Goal: Task Accomplishment & Management: Use online tool/utility

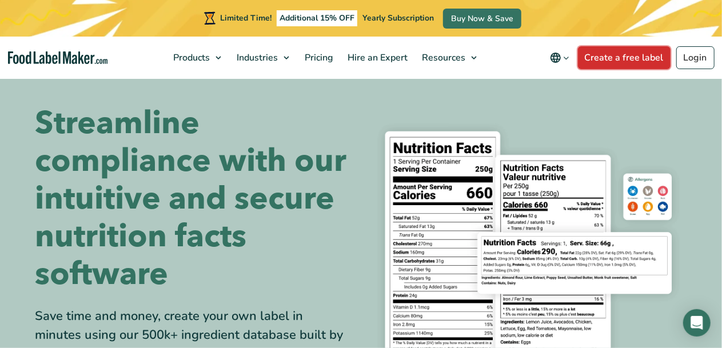
click at [614, 61] on link "Create a free label" at bounding box center [624, 57] width 93 height 23
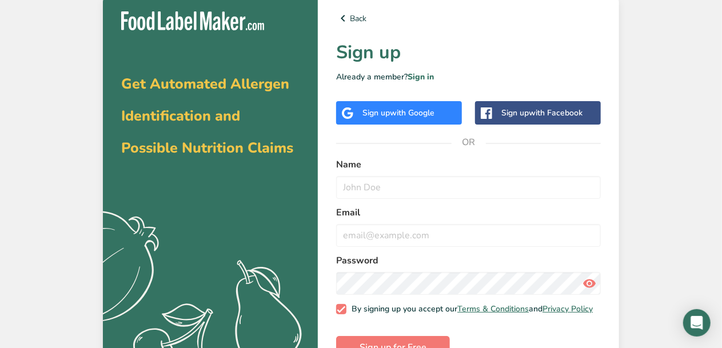
click at [395, 110] on span "with Google" at bounding box center [412, 112] width 45 height 11
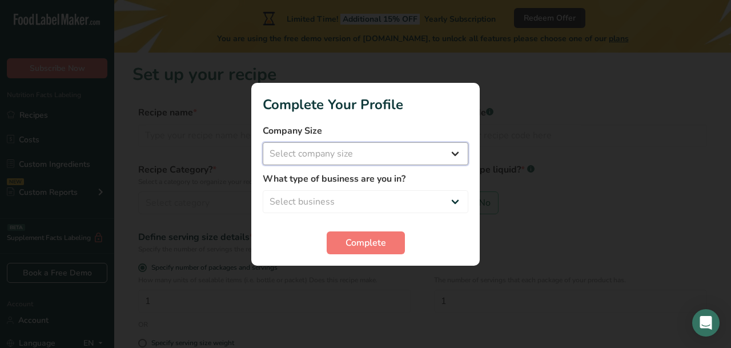
click at [458, 154] on select "Select company size Fewer than 10 Employees 10 to 50 Employees 51 to 500 Employ…" at bounding box center [366, 153] width 206 height 23
select select "1"
click at [263, 142] on select "Select company size Fewer than 10 Employees 10 to 50 Employees 51 to 500 Employ…" at bounding box center [366, 153] width 206 height 23
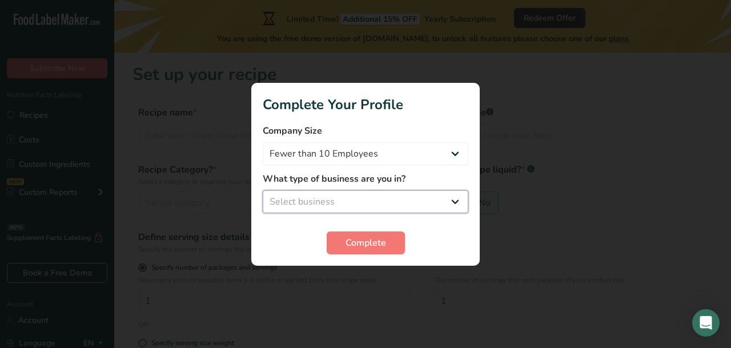
click at [395, 197] on select "Select business Packaged Food Manufacturer Restaurant & Cafe Bakery Meal Plans …" at bounding box center [366, 201] width 206 height 23
select select "3"
click at [263, 190] on select "Select business Packaged Food Manufacturer Restaurant & Cafe Bakery Meal Plans …" at bounding box center [366, 201] width 206 height 23
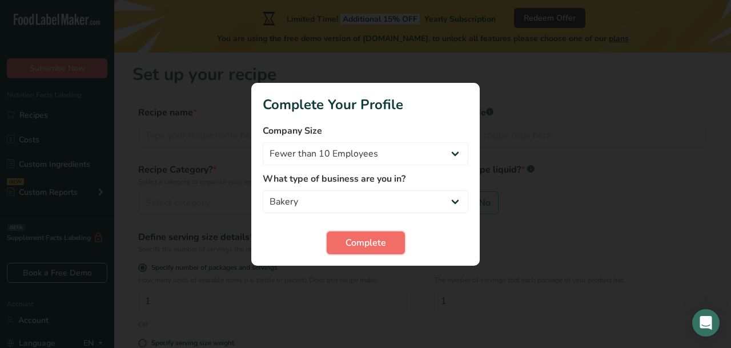
click at [378, 242] on span "Complete" at bounding box center [366, 243] width 41 height 14
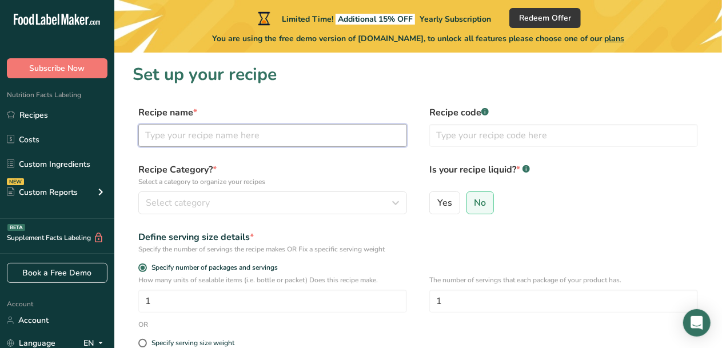
click at [257, 135] on input "text" at bounding box center [272, 135] width 269 height 23
type input "Granola"
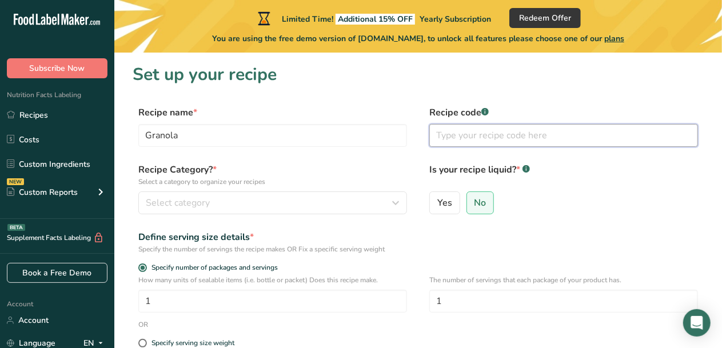
click at [471, 127] on input "text" at bounding box center [563, 135] width 269 height 23
drag, startPoint x: 467, startPoint y: 137, endPoint x: 453, endPoint y: 129, distance: 16.4
click at [453, 129] on input "text" at bounding box center [563, 135] width 269 height 23
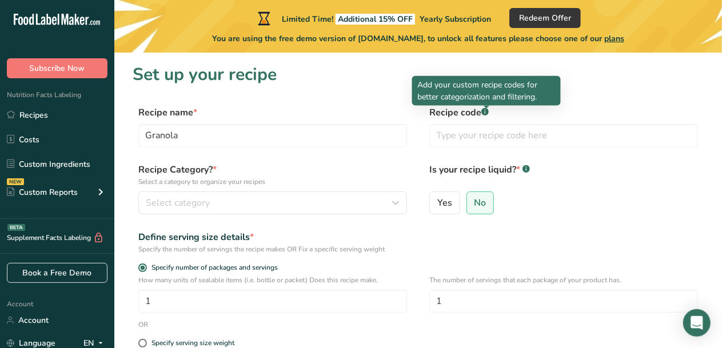
click at [488, 110] on div at bounding box center [486, 109] width 6 height 6
click at [487, 111] on rect at bounding box center [484, 111] width 7 height 7
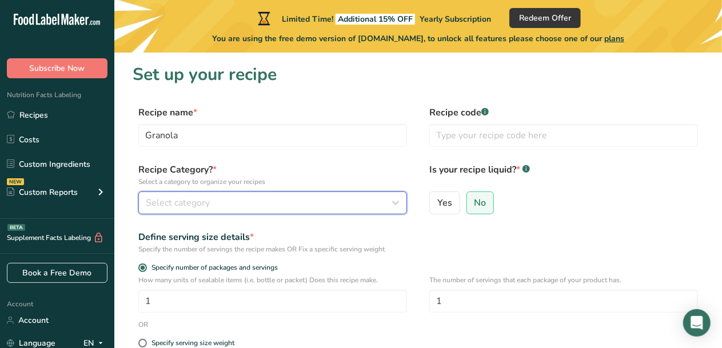
click at [399, 201] on icon "button" at bounding box center [396, 203] width 14 height 21
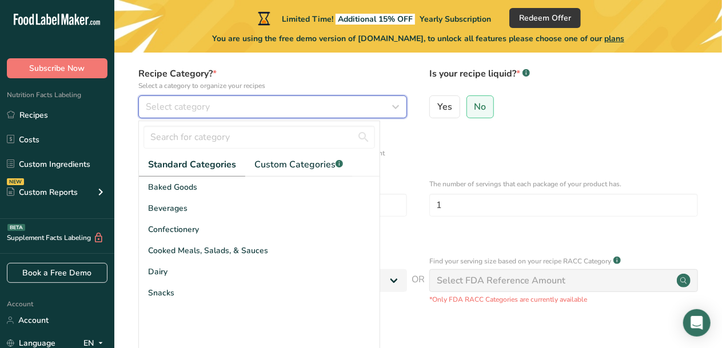
scroll to position [95, 0]
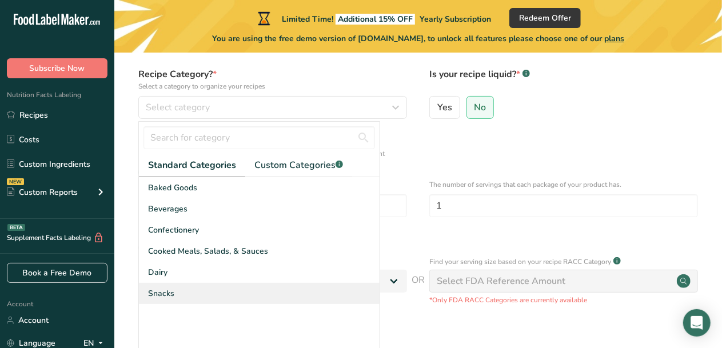
click at [183, 293] on div "Snacks" at bounding box center [259, 293] width 241 height 21
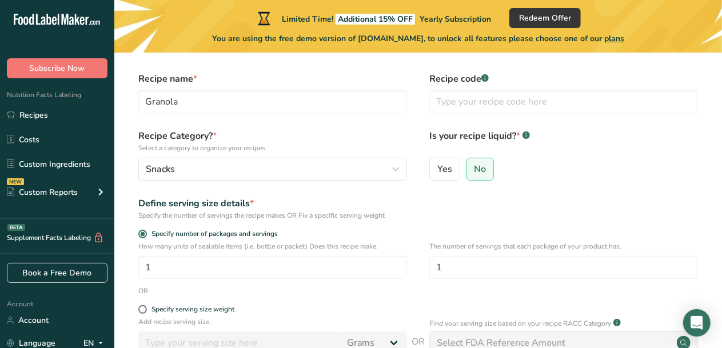
scroll to position [18, 0]
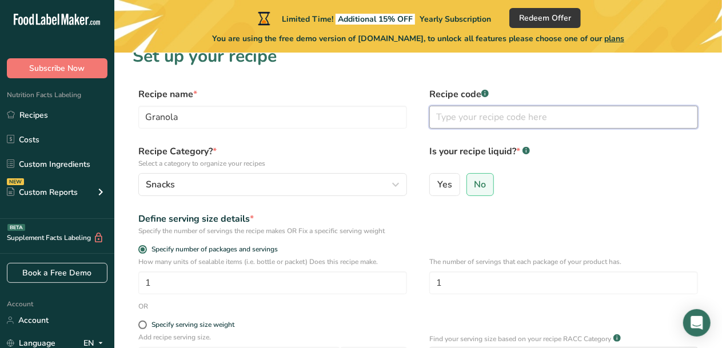
click at [459, 121] on input "text" at bounding box center [563, 117] width 269 height 23
paste input "Avena 2,5 cups Almendras 1 cup Arandanos 2/3 cup Canela 1 teaspoon Aceite de co…"
click at [440, 119] on input "Avena 2,5 cups Almendras 1 cup Arandanos 2/3 cup Canela 1 teaspoon Aceite de co…" at bounding box center [563, 117] width 269 height 23
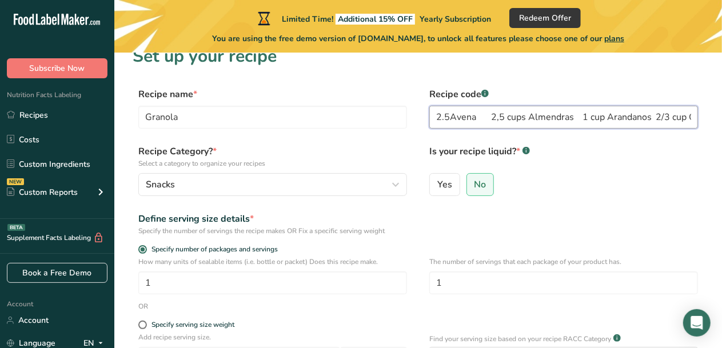
click at [479, 118] on input "2.5Avena 2,5 cups Almendras 1 cup Arandanos 2/3 cup Canela 1 teaspoon Aceite de…" at bounding box center [563, 117] width 269 height 23
click at [527, 117] on input "2.5 cups oatmeal 2,5 cups Almendras 1 cup Arandanos 2/3 cup Canela 1 teaspoon A…" at bounding box center [563, 117] width 269 height 23
click at [538, 118] on input "2.5 cups oatmeal 1 cups Almendras 1 cup Arandanos 2/3 cup Canela 1 teaspoon Ace…" at bounding box center [563, 117] width 269 height 23
click at [581, 118] on input "2.5 cups oatmeal 1 cup Almendras 1 cup Arandanos 2/3 cup Canela 1 teaspoon Acei…" at bounding box center [563, 117] width 269 height 23
click at [591, 115] on input "2.5 cups oatmeal 1 cup Almonds 1 cup Arandanos 2/3 cup Canela 1 teaspoon Aceite…" at bounding box center [563, 117] width 269 height 23
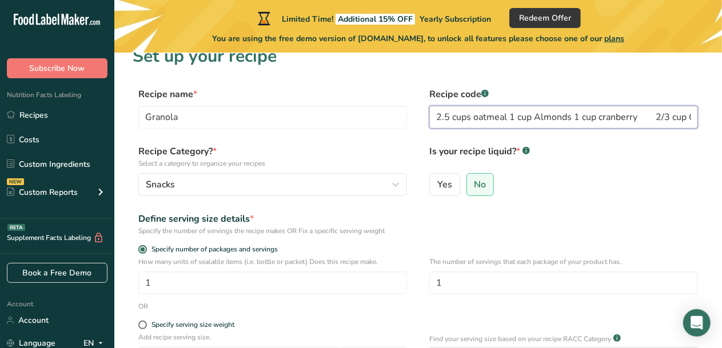
click at [656, 115] on input "2.5 cups oatmeal 1 cup Almonds 1 cup cranberry 2/3 cup Canela 1 teaspoon Aceite…" at bounding box center [563, 117] width 269 height 23
click at [522, 119] on input "2.5 cups oatmeal 1 cup Almonds 1 cup cranberry 2/3 cup Canela 1 teaspoon Aceite…" at bounding box center [563, 117] width 269 height 23
click at [620, 119] on input "2.5 cups oatmeal 1 cup Almonds 2/3 cup cranberry 2/3 cup Canela 1 teaspoon Acei…" at bounding box center [563, 117] width 269 height 23
click at [627, 116] on input "2.5 cups oatmeal 1 cup Almonds 2/3 cup cranberry 1 tspcup Canela 1 teaspoon Ace…" at bounding box center [563, 117] width 269 height 23
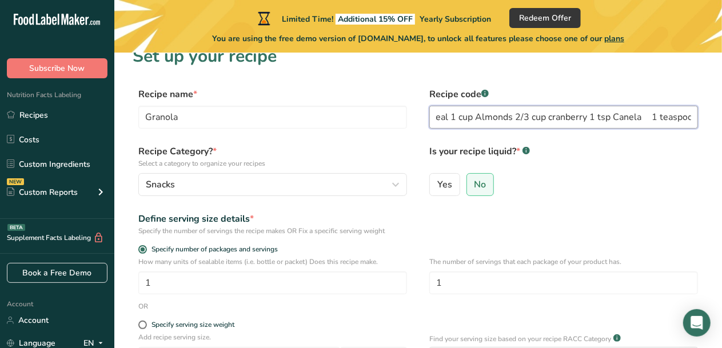
click at [644, 115] on input "2.5 cups oatmeal 1 cup Almonds 2/3 cup cranberry 1 tsp Canela 1 teaspoon Aceite…" at bounding box center [563, 117] width 269 height 23
click at [671, 118] on input "2.5 cups oatmeal 1 cup Almonds 2/3 cup cranberry 1 tsp Cinamon 1 teaspoon Aceit…" at bounding box center [563, 117] width 269 height 23
click at [561, 114] on input "2.5 cups oatmeal 1 cup Almonds 2/3 cup cranberry 1 tsp Cinamon 1/4 coconut oil …" at bounding box center [563, 117] width 269 height 23
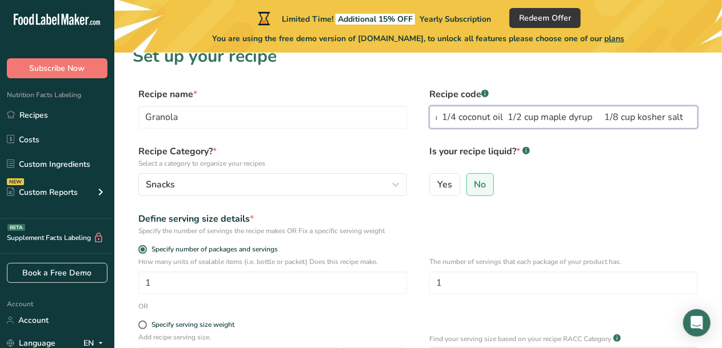
click at [687, 115] on input "2.5 cups oatmeal 1 cup Almonds 2/3 cup cranberry 1 tsp Cinamon 1/4 coconut oil …" at bounding box center [563, 117] width 269 height 23
click at [574, 117] on input "2.5 cups oatmeal 1 cup Almonds 2/3 cup cranberry 1 tsp Cinamon 1/4 coconut oil …" at bounding box center [563, 117] width 269 height 23
click at [658, 117] on input "2.5 cups oatmeal 1 cup Almonds 2/3 cup cranberry 1 tsp Cinamon 1/4 coconut oil …" at bounding box center [563, 117] width 269 height 23
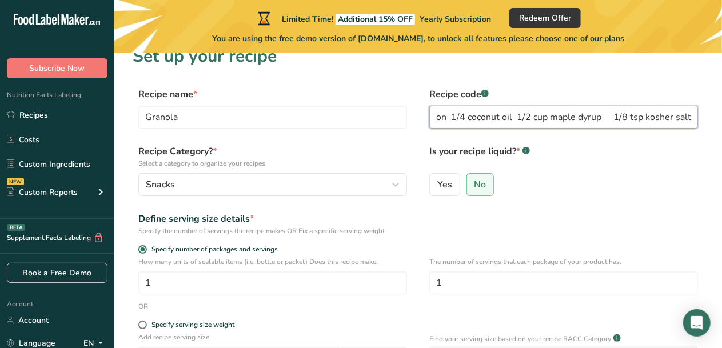
scroll to position [0, 273]
type input "2.5 cups oatmeal 1 cup Almonds 2/3 cup cranberry 1 tsp Cinamon 1/4 coconut oil …"
click at [144, 322] on span at bounding box center [142, 325] width 9 height 9
click at [144, 322] on input "Specify serving size weight" at bounding box center [141, 324] width 7 height 7
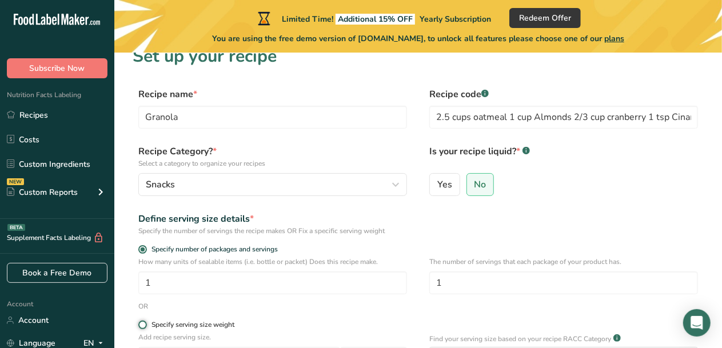
radio input "true"
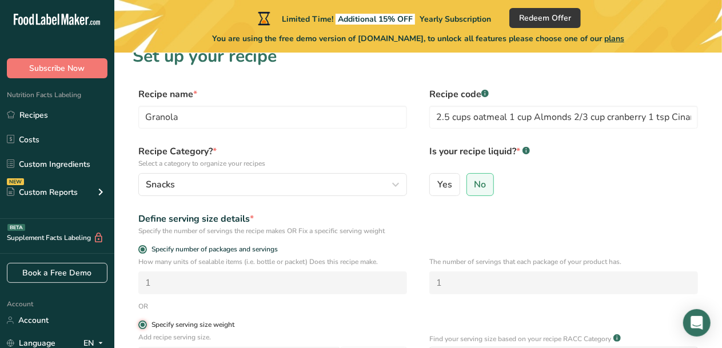
radio input "false"
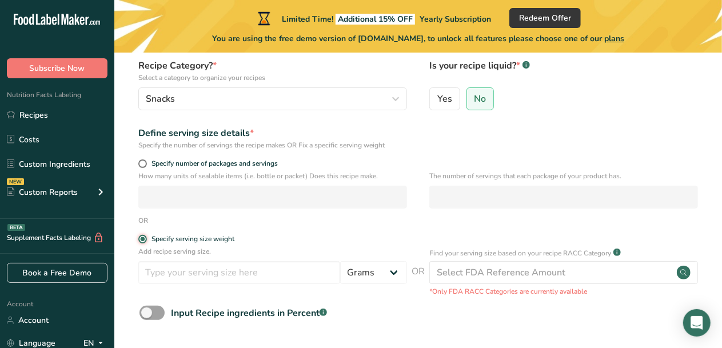
scroll to position [104, 0]
click at [239, 277] on input "number" at bounding box center [239, 272] width 202 height 23
type input "1"
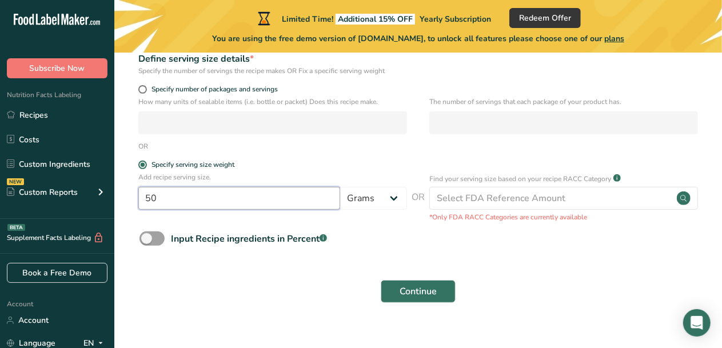
scroll to position [180, 0]
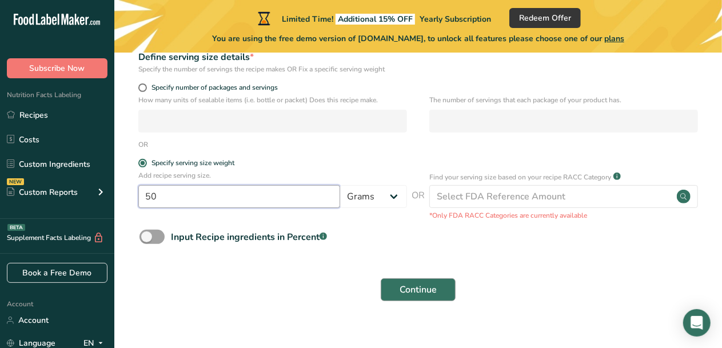
type input "50"
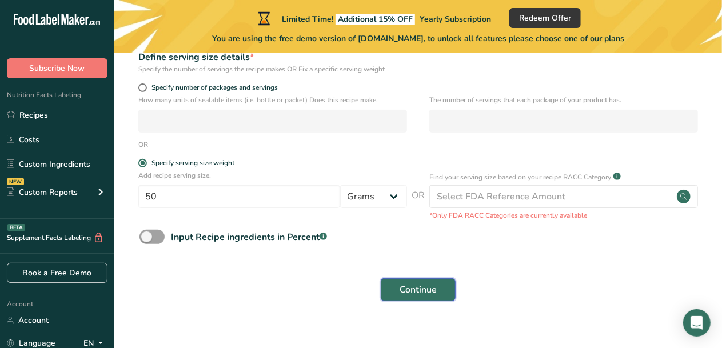
click at [408, 288] on span "Continue" at bounding box center [417, 290] width 37 height 14
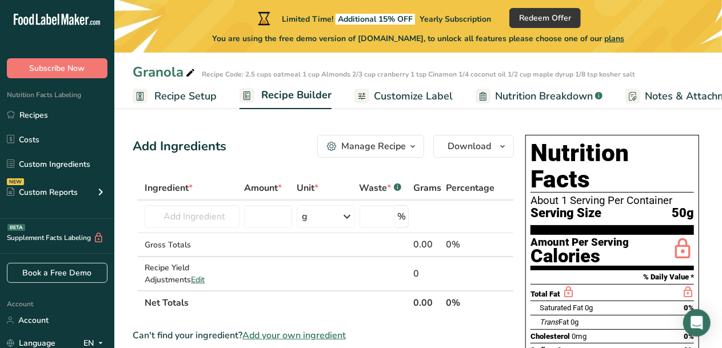
click at [397, 144] on div "Manage Recipe" at bounding box center [373, 146] width 65 height 14
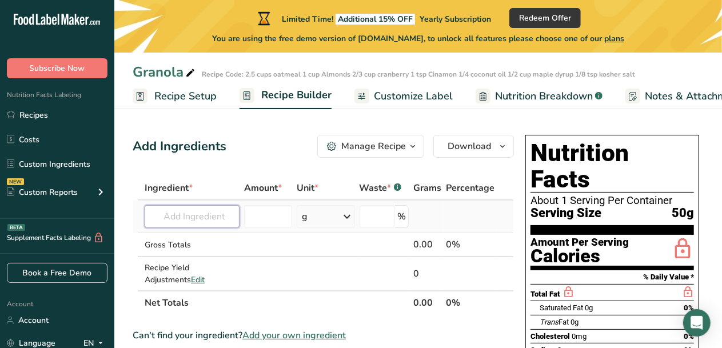
click at [229, 213] on input "text" at bounding box center [192, 216] width 95 height 23
click at [283, 218] on input "number" at bounding box center [268, 216] width 48 height 23
click at [207, 221] on input "text" at bounding box center [192, 216] width 95 height 23
click at [185, 218] on input "text" at bounding box center [192, 216] width 95 height 23
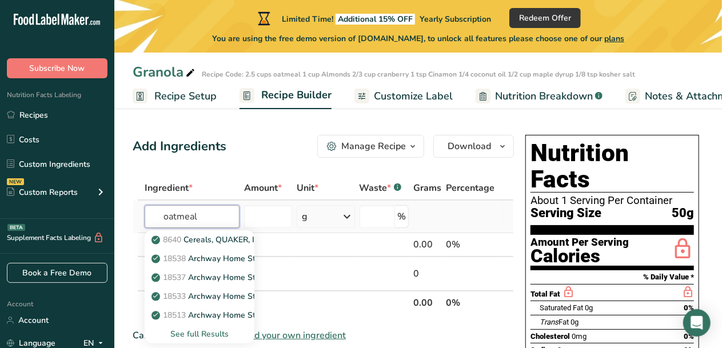
type input "oatmeal"
click at [212, 335] on div "See full Results" at bounding box center [199, 334] width 91 height 12
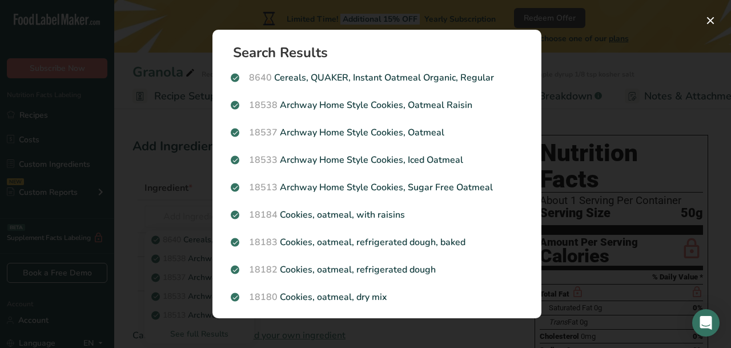
click at [128, 30] on div "Search results modal" at bounding box center [365, 174] width 731 height 348
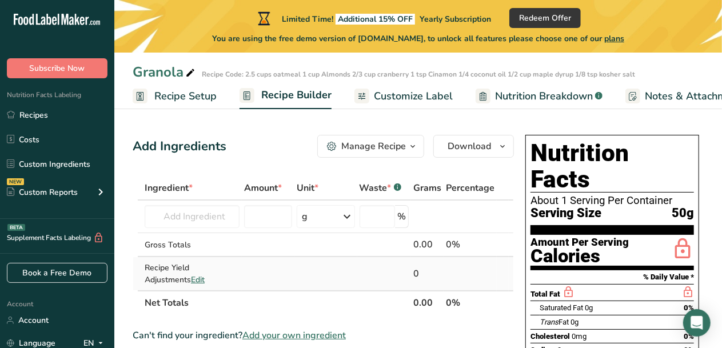
click at [191, 279] on span "Edit" at bounding box center [198, 279] width 14 height 11
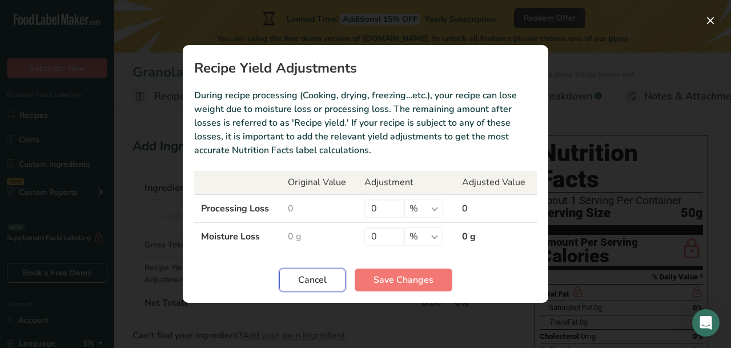
click at [309, 285] on span "Cancel" at bounding box center [312, 280] width 29 height 14
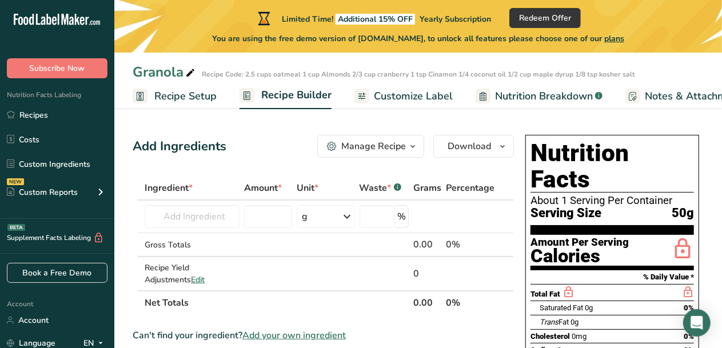
click at [416, 142] on icon "button" at bounding box center [412, 146] width 9 height 14
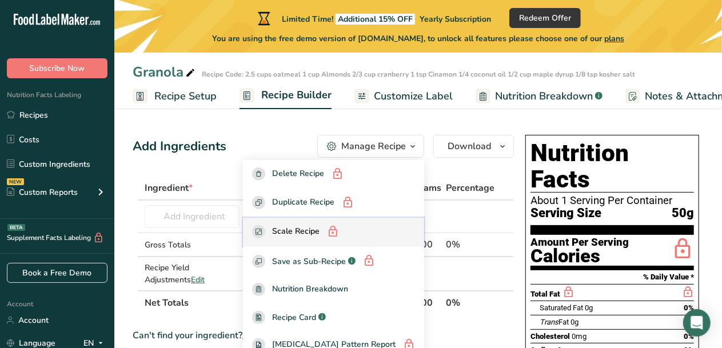
click at [319, 233] on span "Scale Recipe" at bounding box center [295, 232] width 47 height 14
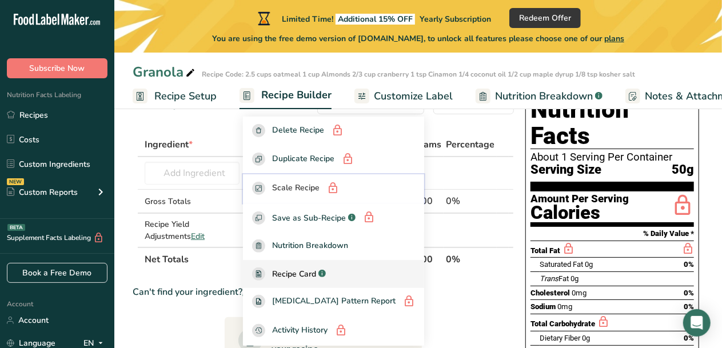
scroll to position [46, 0]
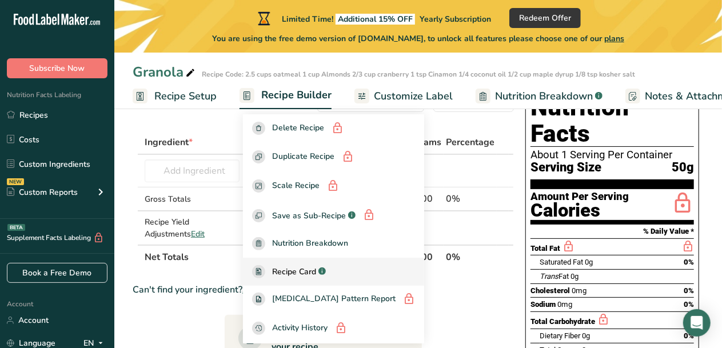
click at [305, 274] on span "Recipe Card" at bounding box center [294, 272] width 44 height 12
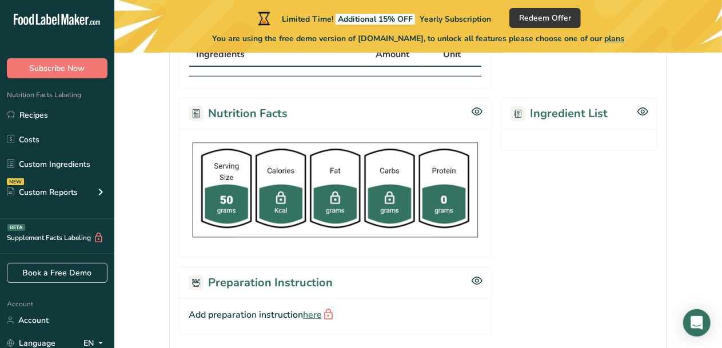
scroll to position [258, 0]
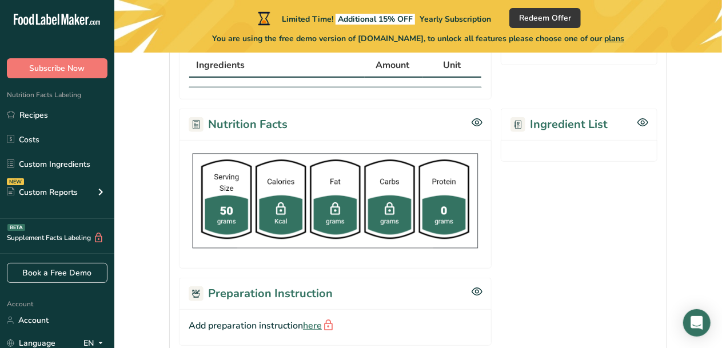
click at [519, 125] on rect at bounding box center [517, 124] width 15 height 15
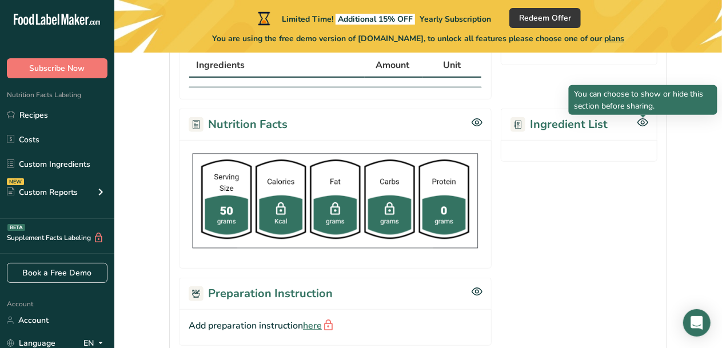
click at [644, 121] on icon at bounding box center [642, 123] width 11 height 10
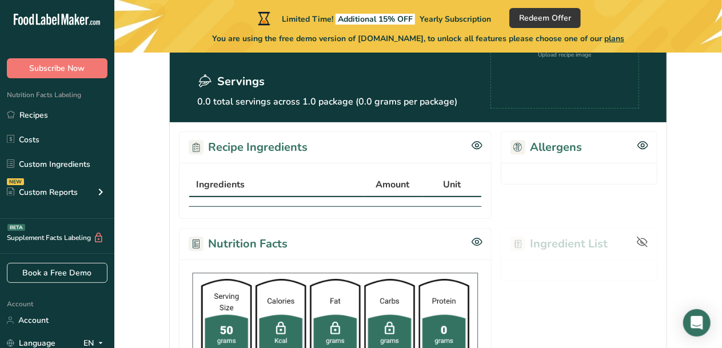
scroll to position [136, 0]
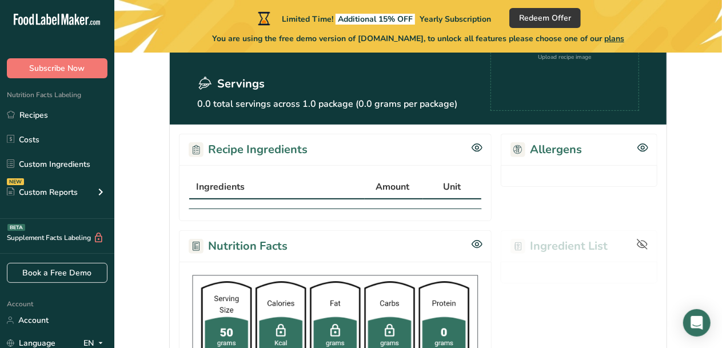
click at [214, 195] on th "Ingredients" at bounding box center [276, 187] width 175 height 24
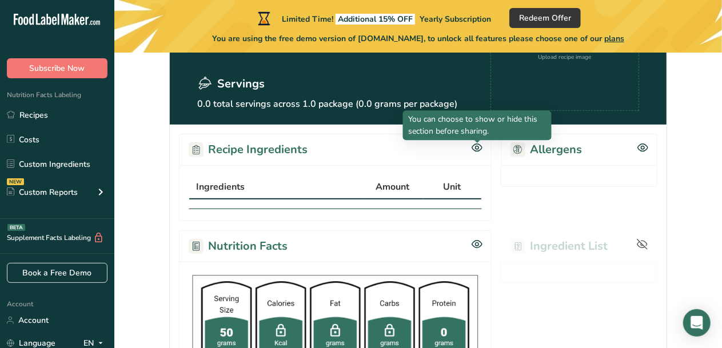
click at [479, 146] on icon at bounding box center [476, 148] width 11 height 10
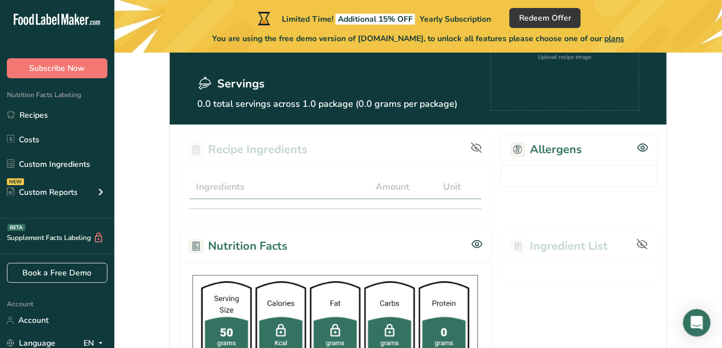
click at [478, 147] on icon at bounding box center [476, 147] width 11 height 11
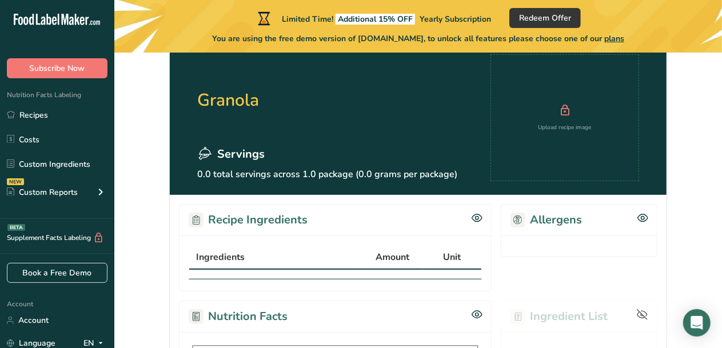
scroll to position [0, 0]
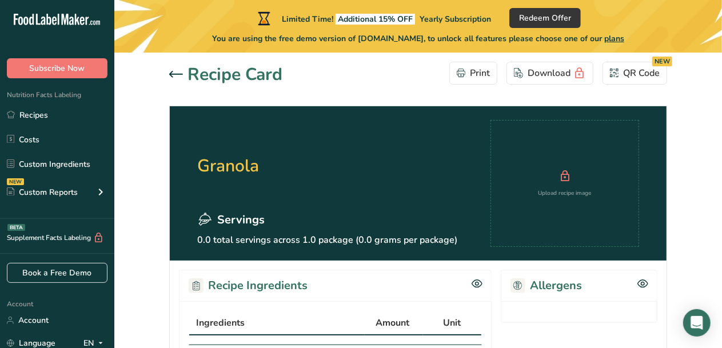
click at [177, 73] on icon at bounding box center [176, 74] width 14 height 7
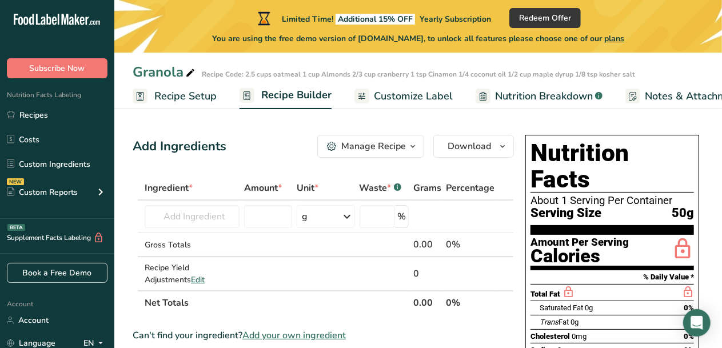
click at [174, 90] on span "Recipe Setup" at bounding box center [185, 96] width 62 height 15
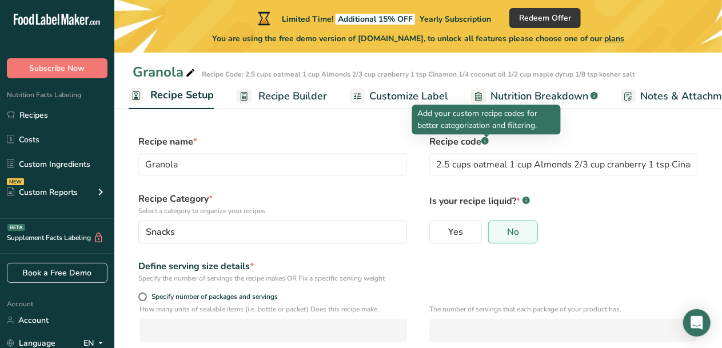
click at [486, 142] on rect at bounding box center [484, 140] width 7 height 7
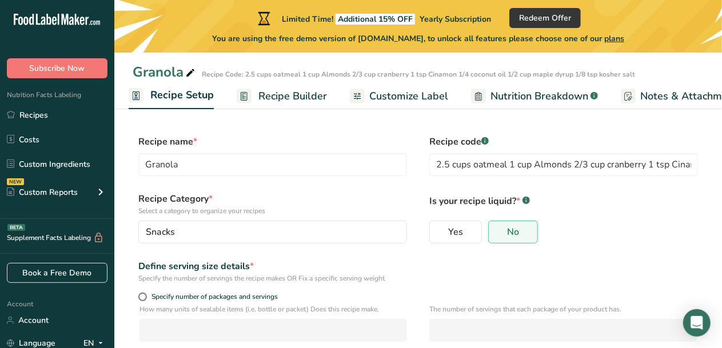
click at [486, 142] on rect at bounding box center [484, 140] width 7 height 7
click at [721, 103] on span "Notes & Attachments" at bounding box center [691, 96] width 102 height 15
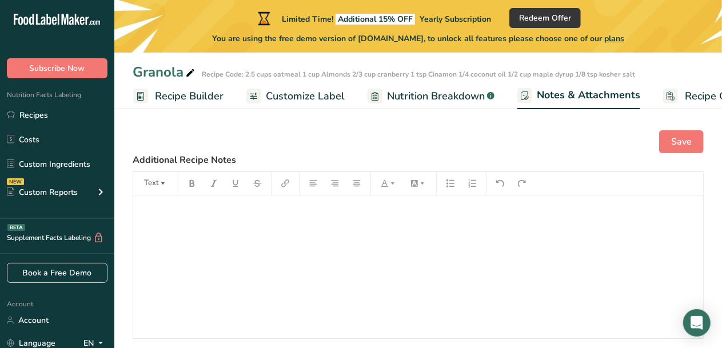
scroll to position [0, 158]
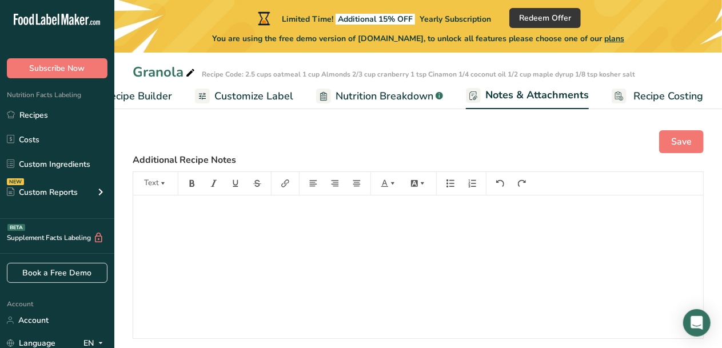
click at [665, 92] on span "Recipe Costing" at bounding box center [668, 96] width 70 height 15
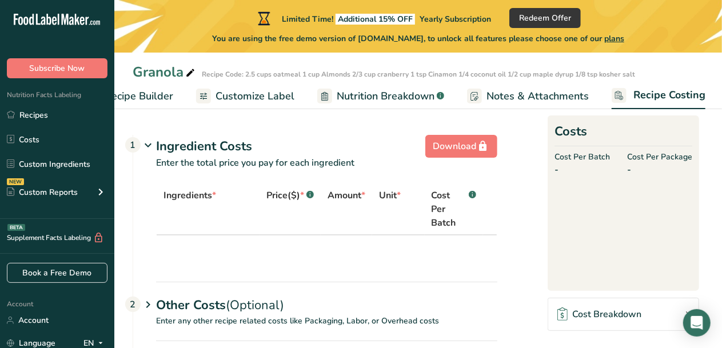
click at [370, 98] on span "Nutrition Breakdown" at bounding box center [386, 96] width 98 height 15
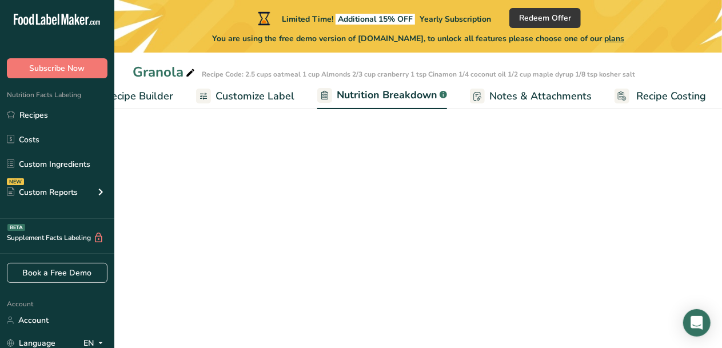
scroll to position [0, 158]
select select "Calories"
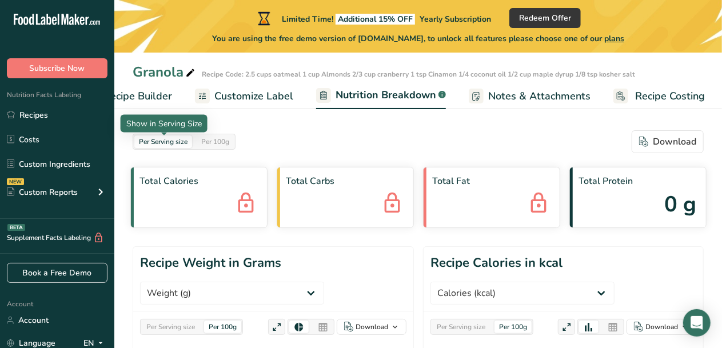
click at [181, 145] on div "Per Serving size" at bounding box center [163, 141] width 58 height 13
